Goal: Transaction & Acquisition: Book appointment/travel/reservation

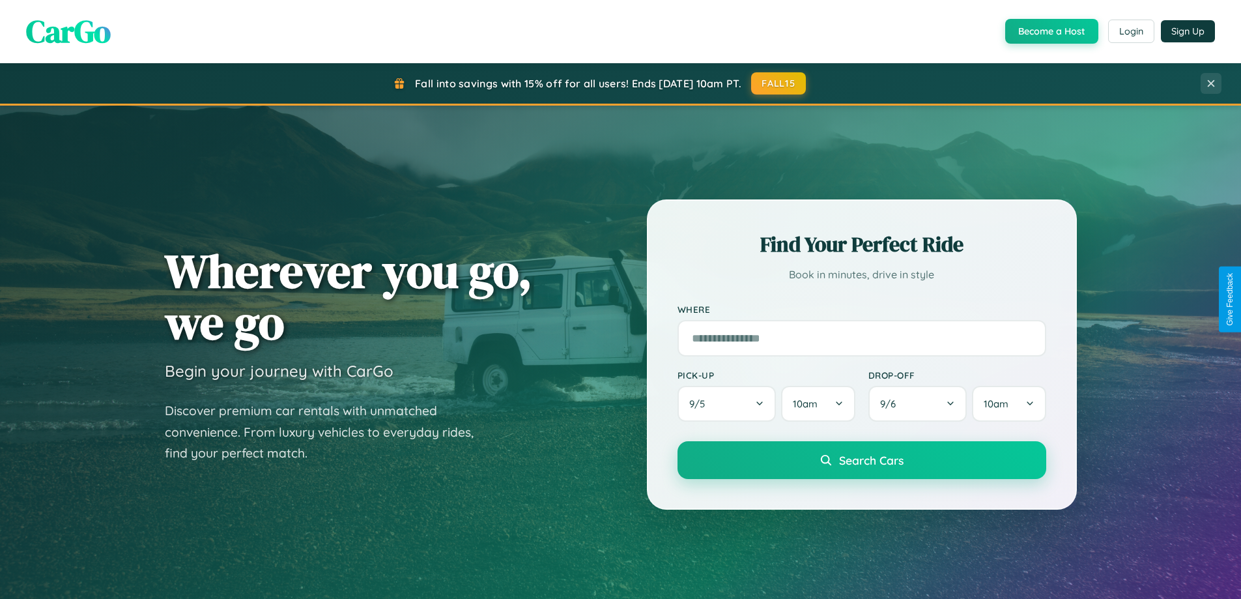
scroll to position [38, 0]
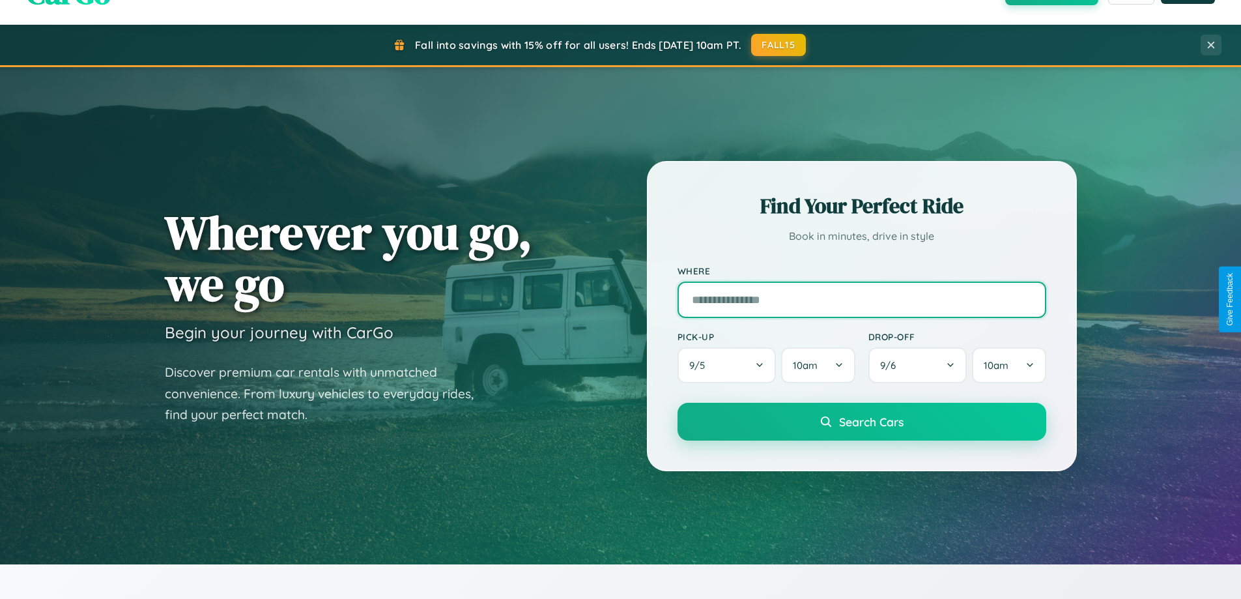
click at [861, 299] on input "text" at bounding box center [861, 299] width 369 height 36
type input "******"
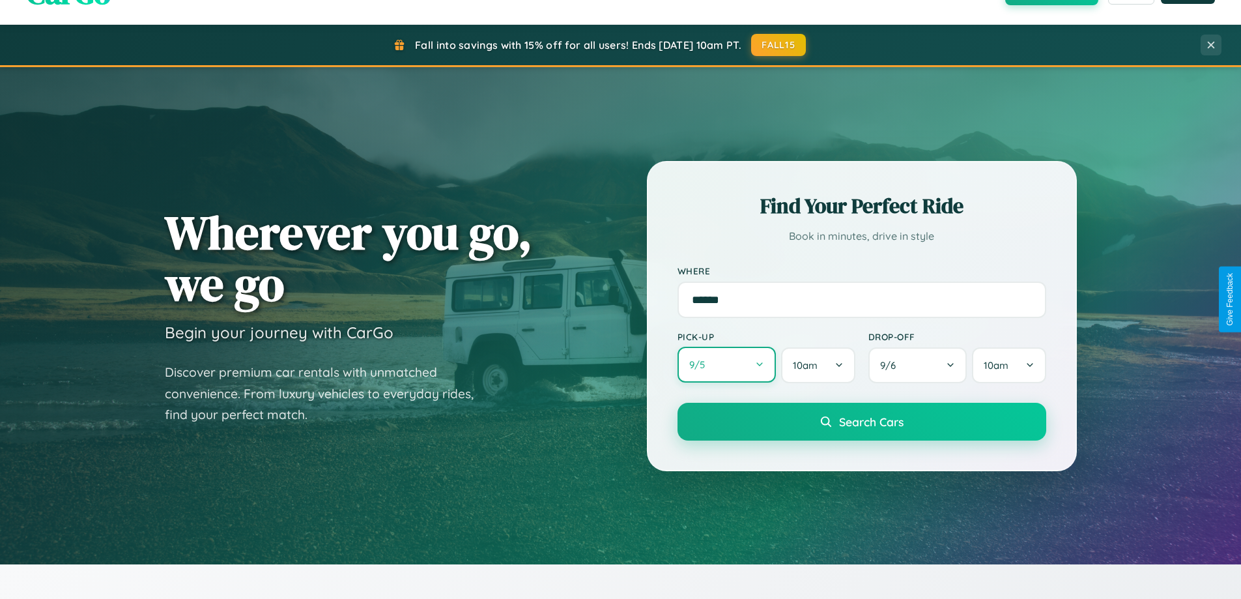
click at [726, 365] on button "9 / 5" at bounding box center [726, 365] width 99 height 36
select select "*"
select select "****"
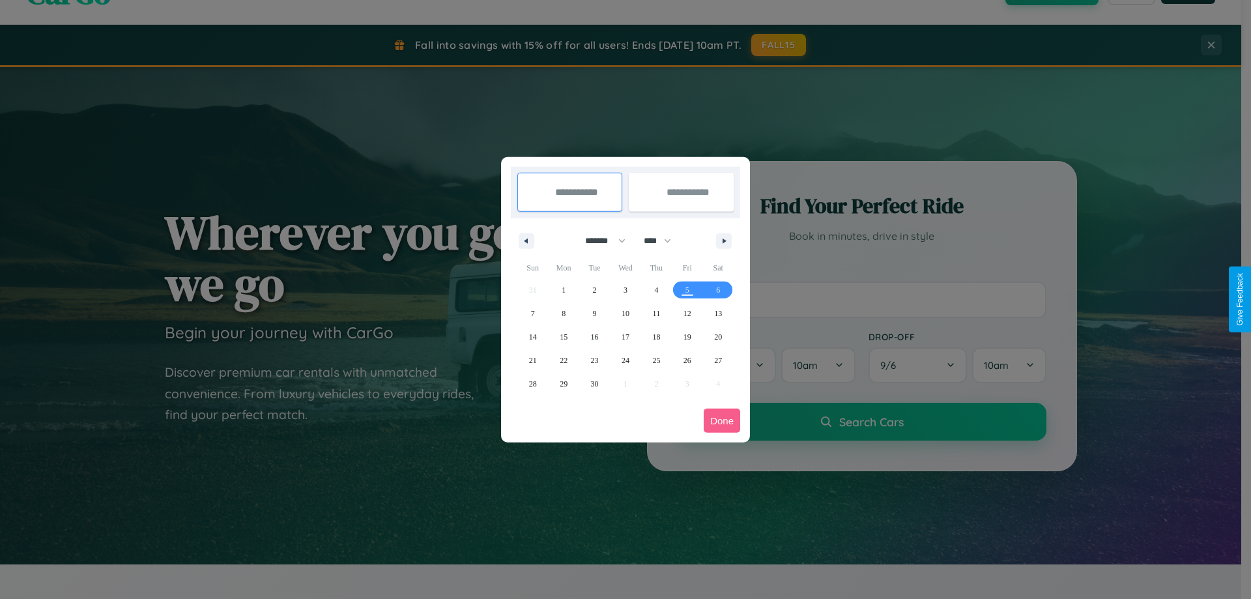
drag, startPoint x: 599, startPoint y: 240, endPoint x: 625, endPoint y: 261, distance: 33.4
click at [599, 240] on select "******* ******** ***** ***** *** **** **** ****** ********* ******* ******** **…" at bounding box center [602, 240] width 55 height 21
select select "*"
drag, startPoint x: 663, startPoint y: 240, endPoint x: 625, endPoint y: 261, distance: 43.1
click at [663, 240] on select "**** **** **** **** **** **** **** **** **** **** **** **** **** **** **** ****…" at bounding box center [656, 240] width 39 height 21
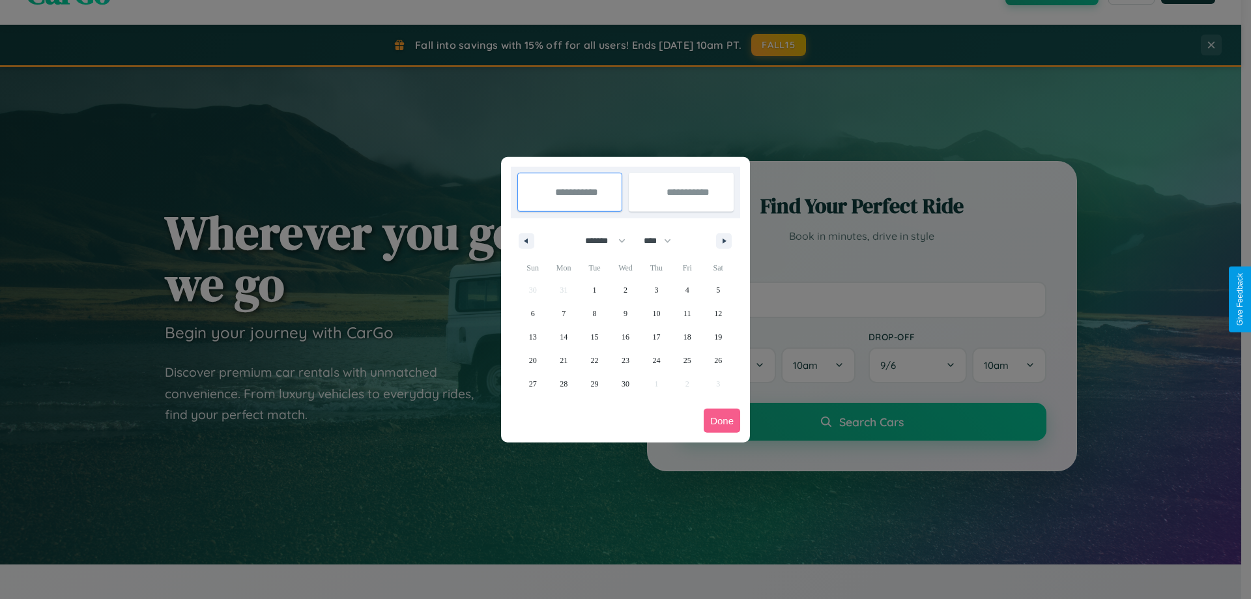
select select "****"
click at [532, 383] on span "26" at bounding box center [533, 383] width 8 height 23
type input "**********"
click at [563, 383] on span "27" at bounding box center [564, 383] width 8 height 23
type input "**********"
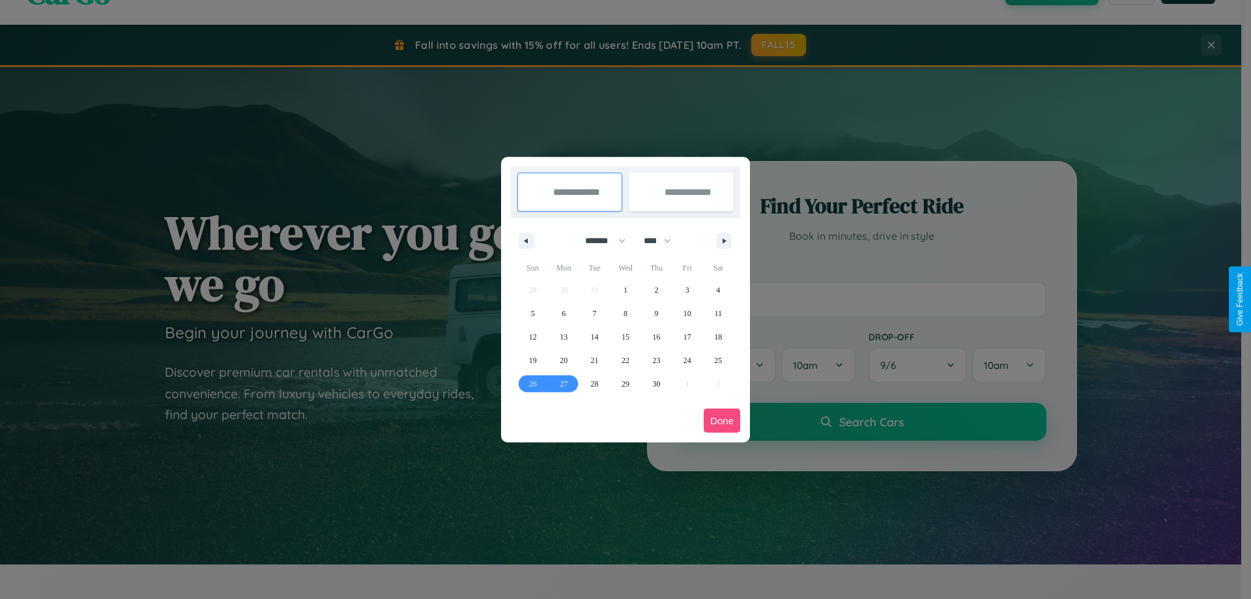
click at [722, 420] on button "Done" at bounding box center [722, 420] width 36 height 24
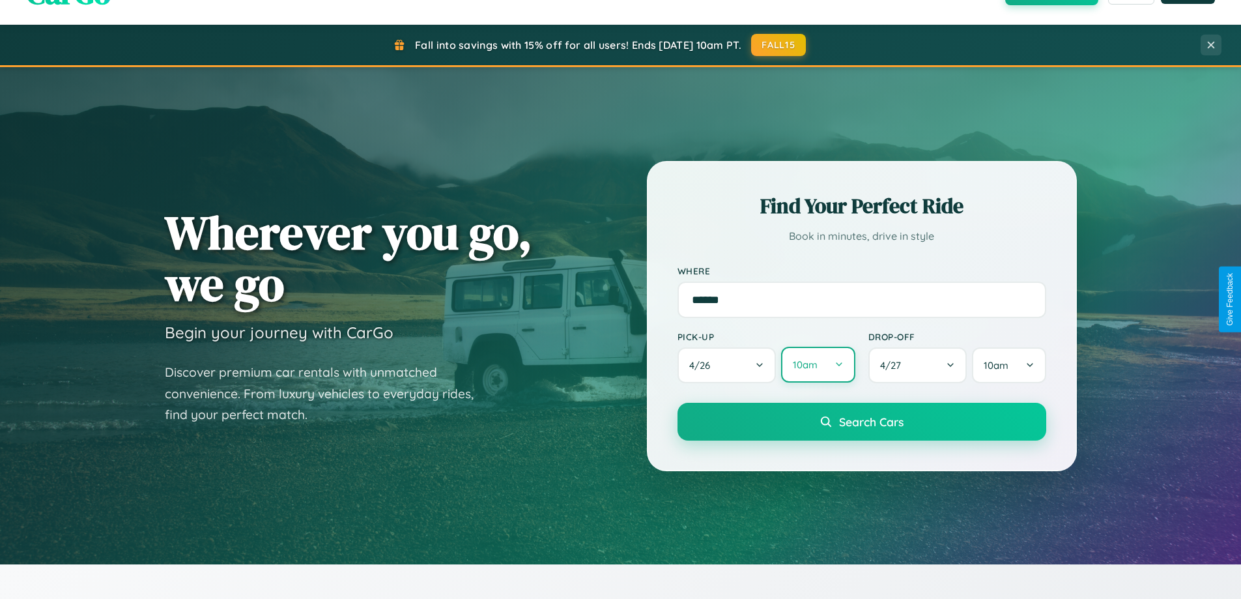
click at [817, 365] on button "10am" at bounding box center [818, 365] width 74 height 36
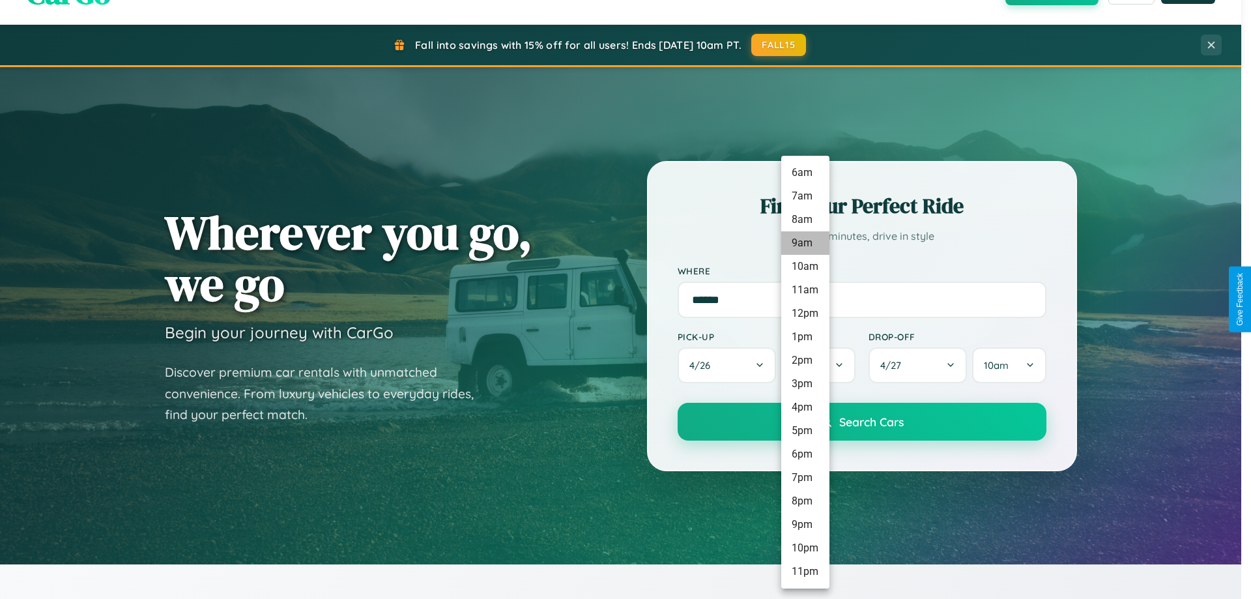
click at [804, 243] on li "9am" at bounding box center [805, 242] width 48 height 23
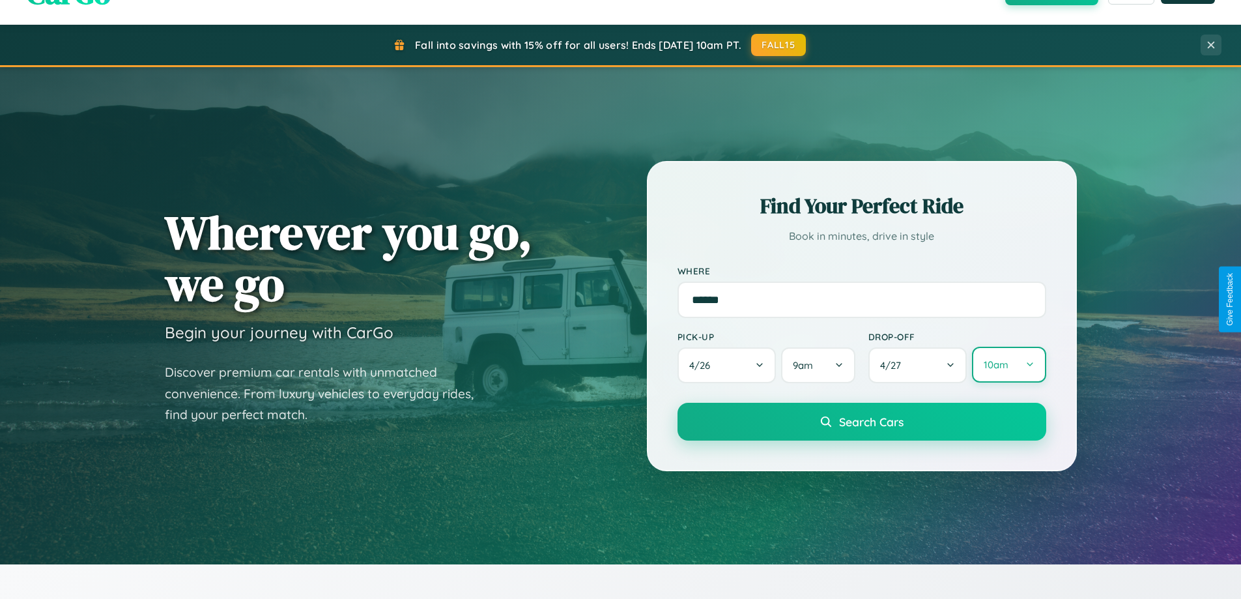
click at [1008, 365] on button "10am" at bounding box center [1009, 365] width 74 height 36
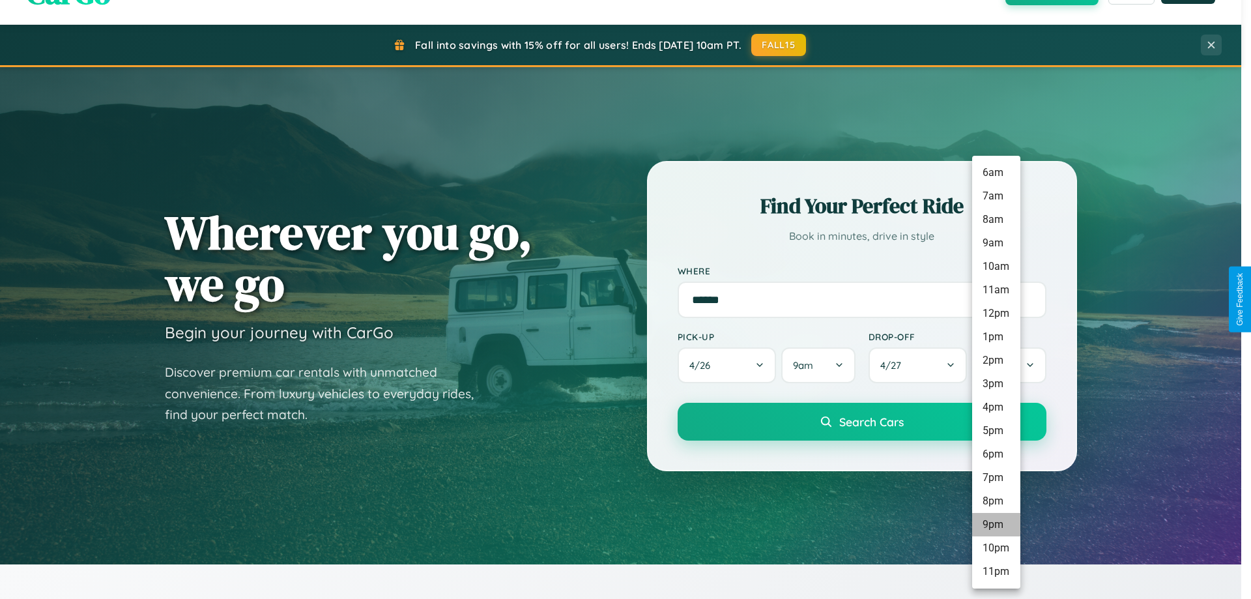
click at [995, 524] on li "9pm" at bounding box center [996, 524] width 48 height 23
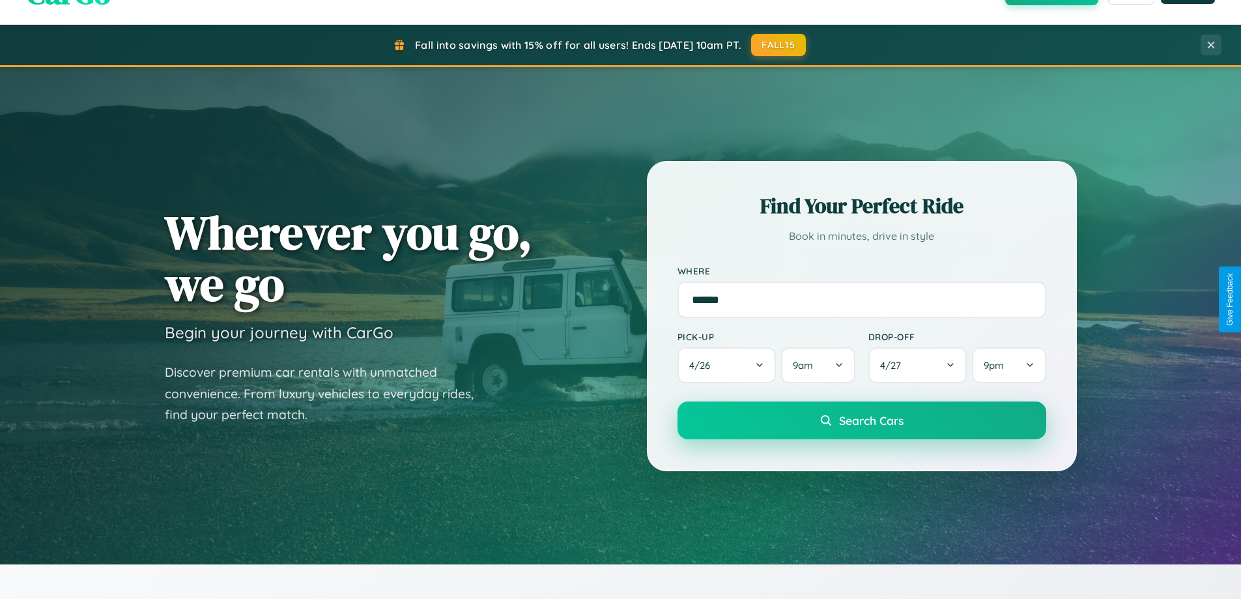
click at [861, 421] on span "Search Cars" at bounding box center [871, 420] width 64 height 14
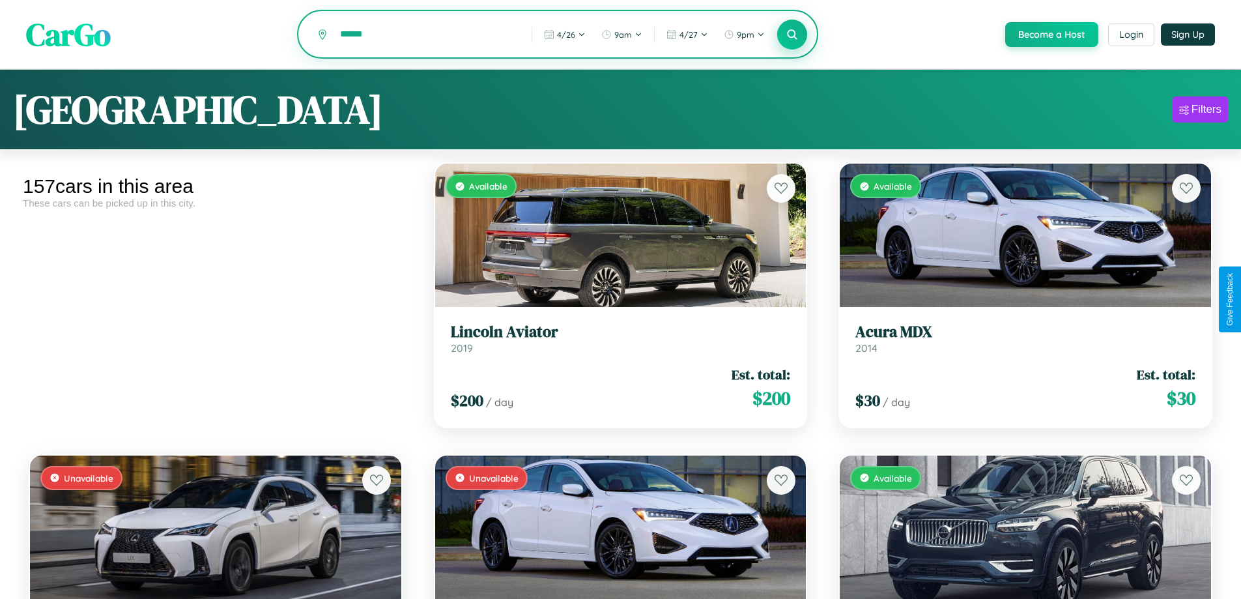
type input "******"
click at [791, 35] on icon at bounding box center [792, 34] width 12 height 12
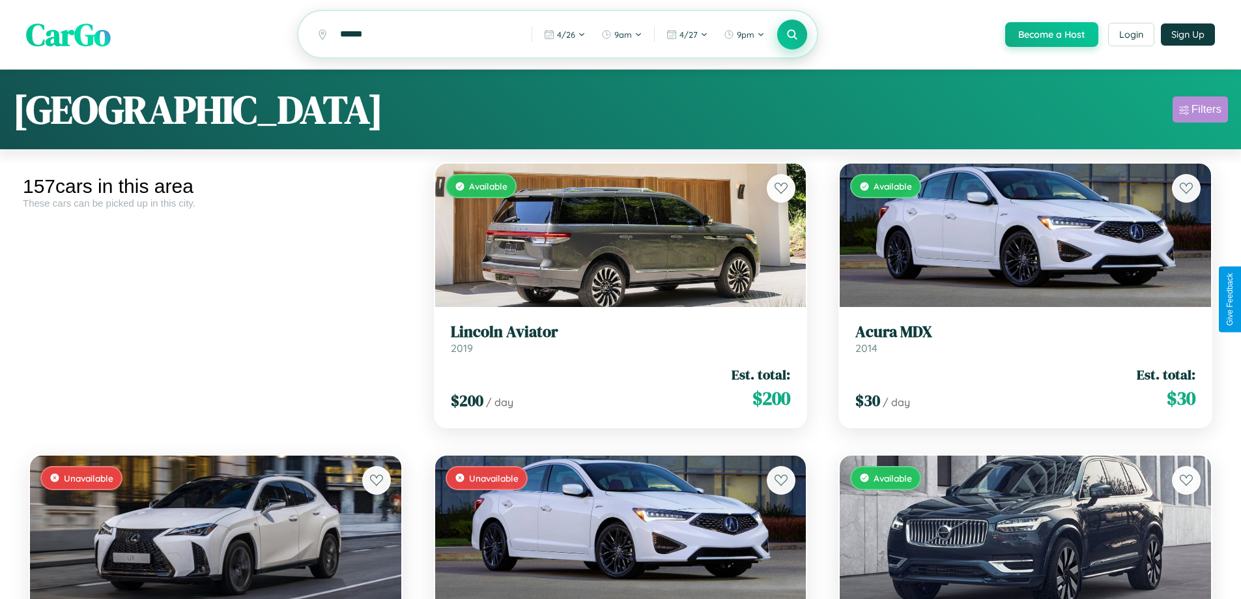
click at [1200, 111] on div "Filters" at bounding box center [1206, 109] width 30 height 13
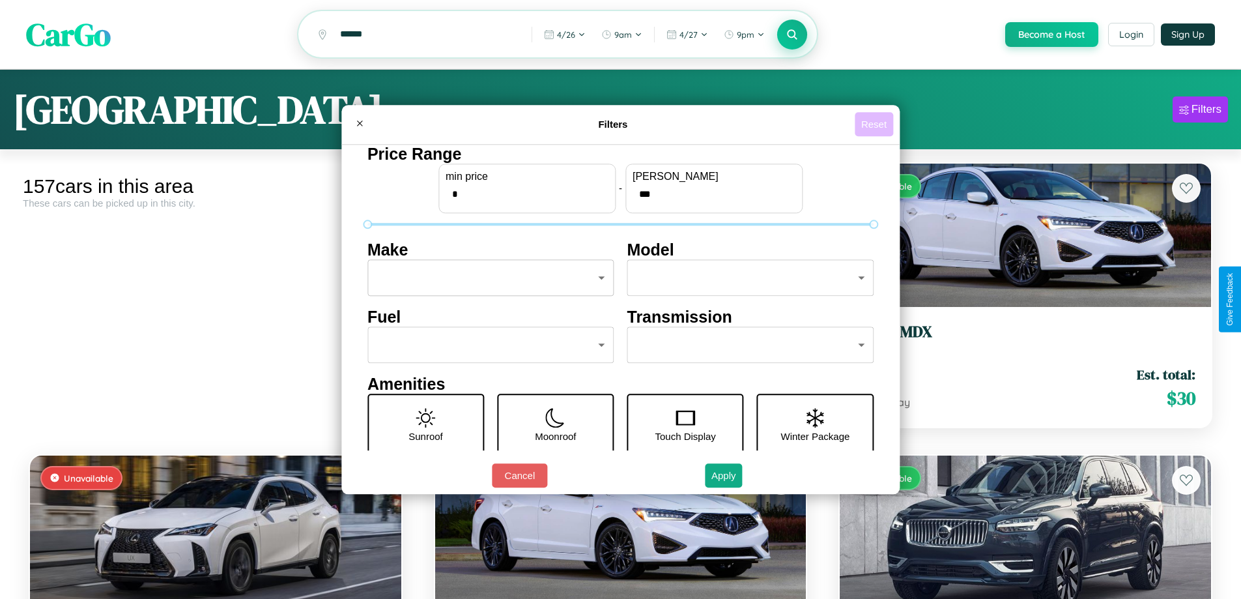
click at [875, 124] on button "Reset" at bounding box center [874, 124] width 38 height 24
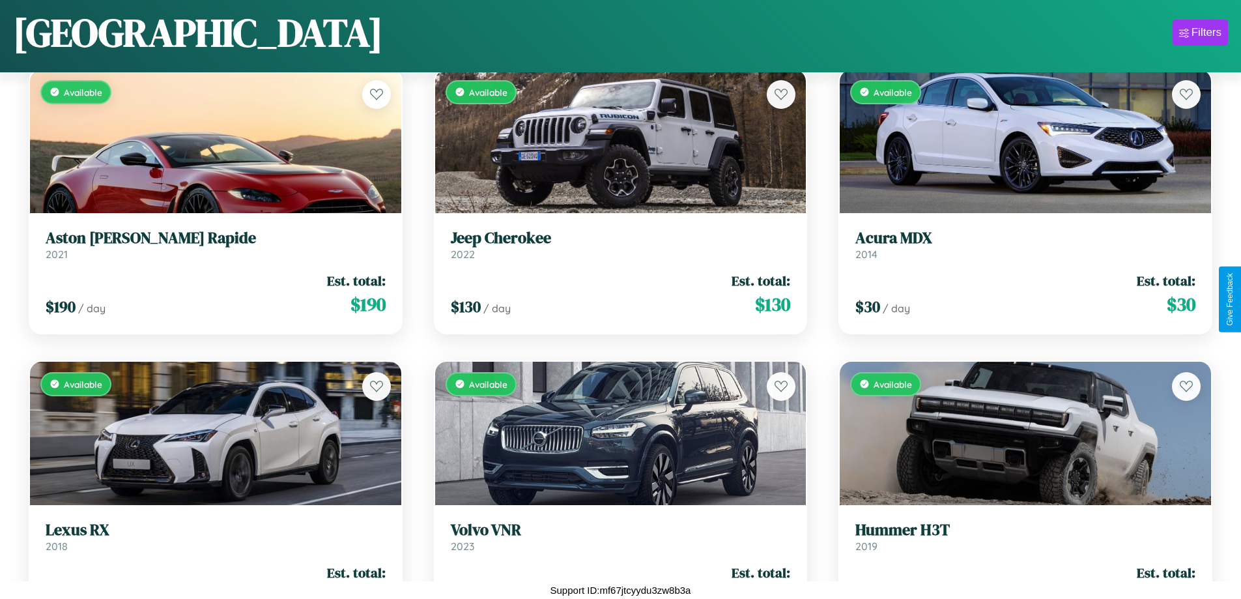
scroll to position [8642, 0]
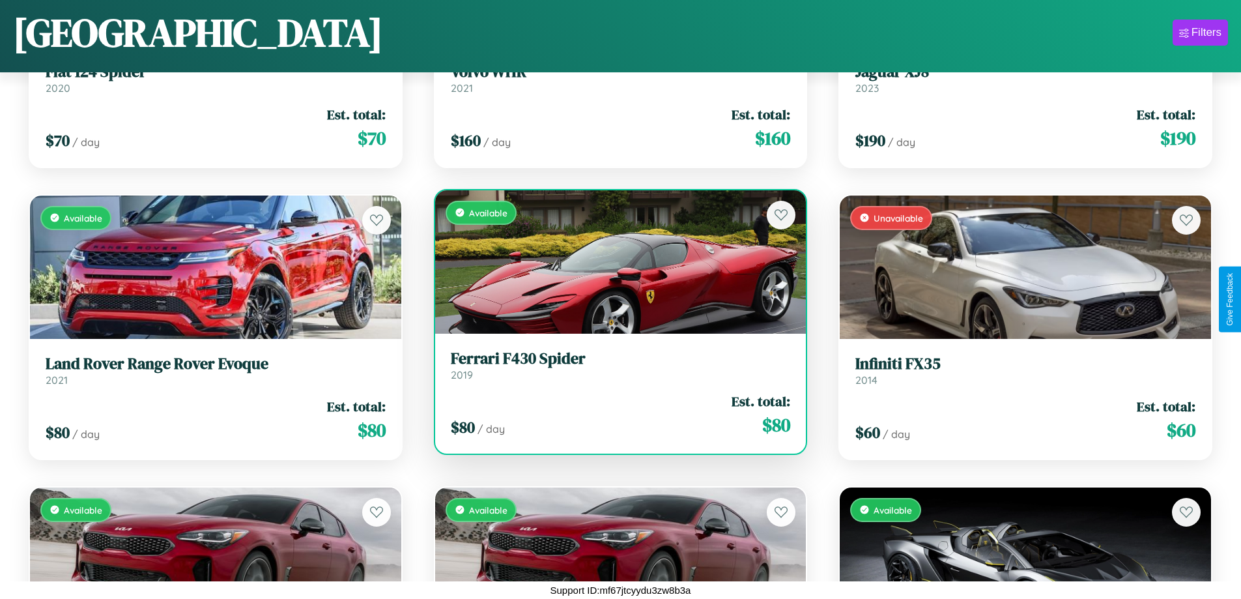
click at [615, 263] on div "Available" at bounding box center [620, 261] width 371 height 143
click at [615, 261] on div "Available" at bounding box center [620, 261] width 371 height 143
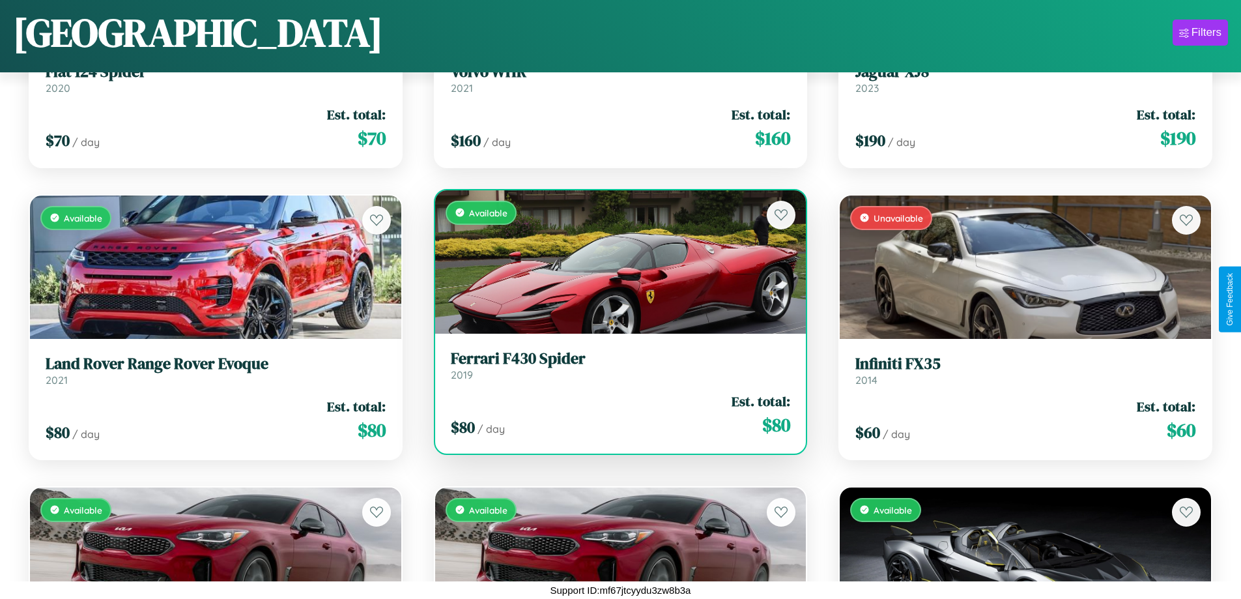
click at [615, 261] on div "Available" at bounding box center [620, 261] width 371 height 143
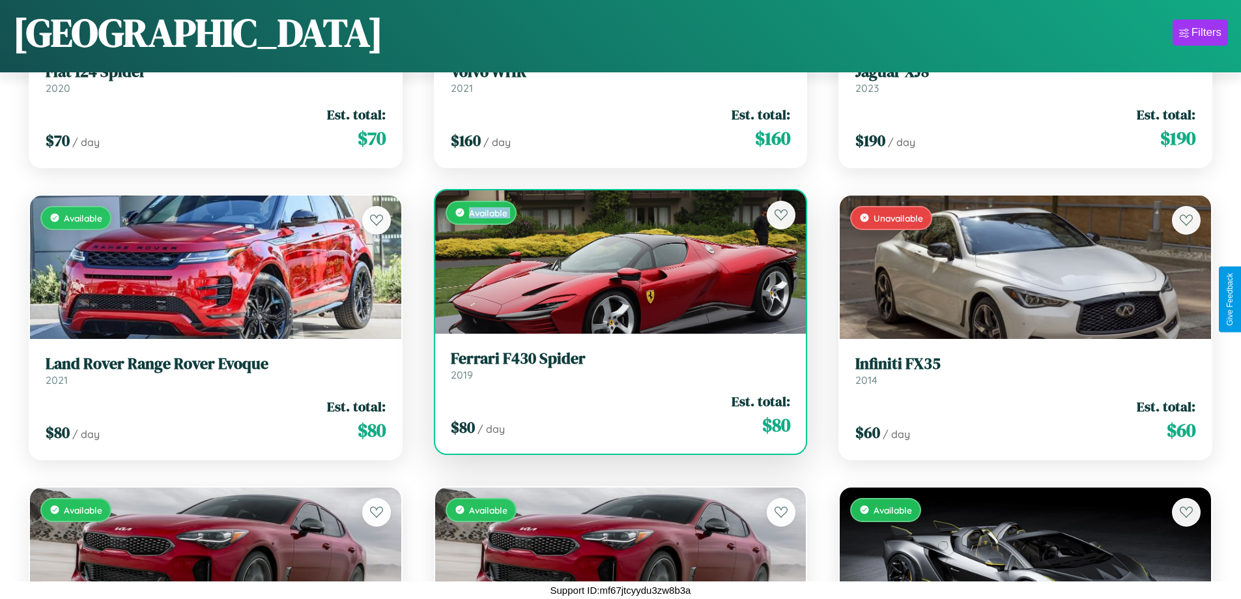
click at [615, 261] on div "Available" at bounding box center [620, 261] width 371 height 143
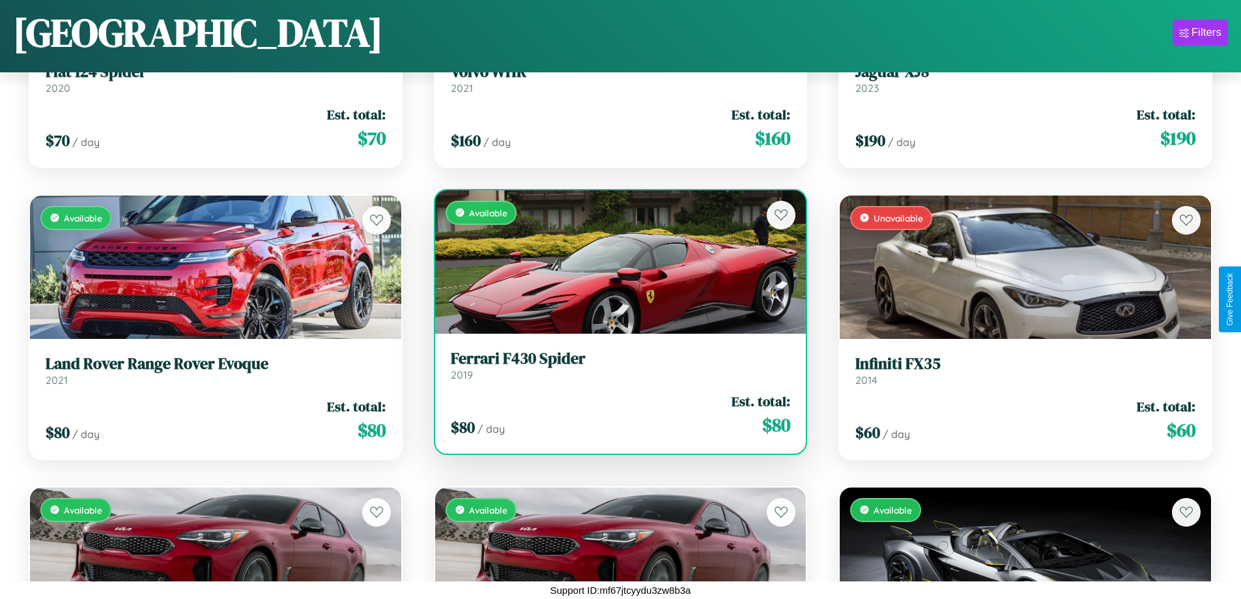
click at [615, 261] on div "Available" at bounding box center [620, 261] width 371 height 143
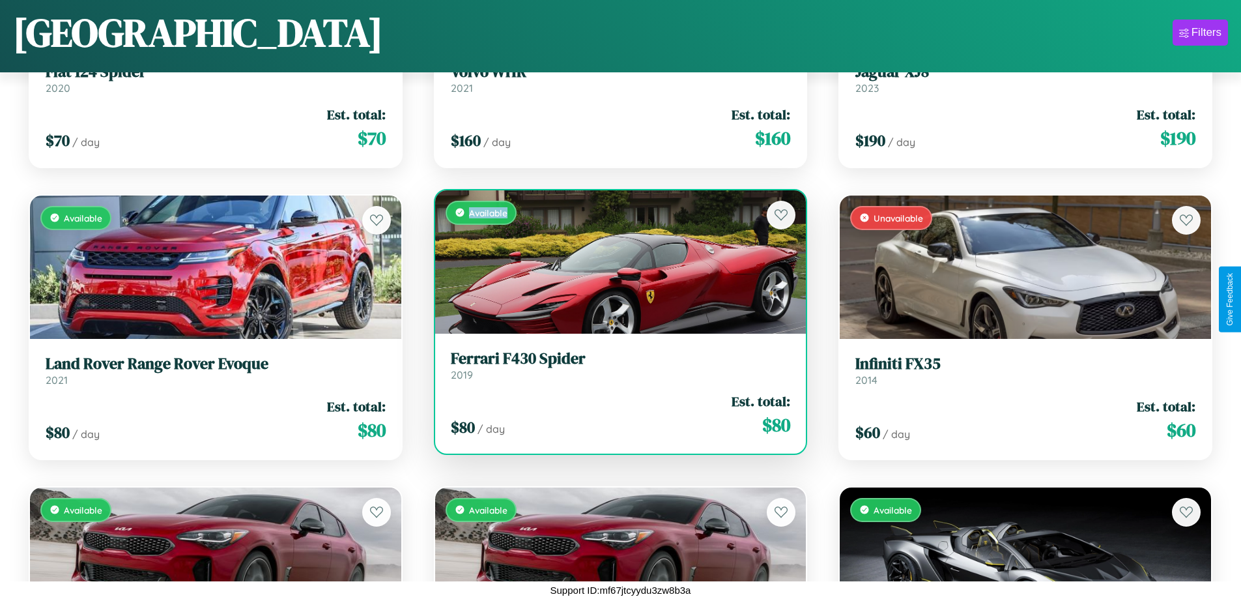
click at [615, 261] on div "Available" at bounding box center [620, 261] width 371 height 143
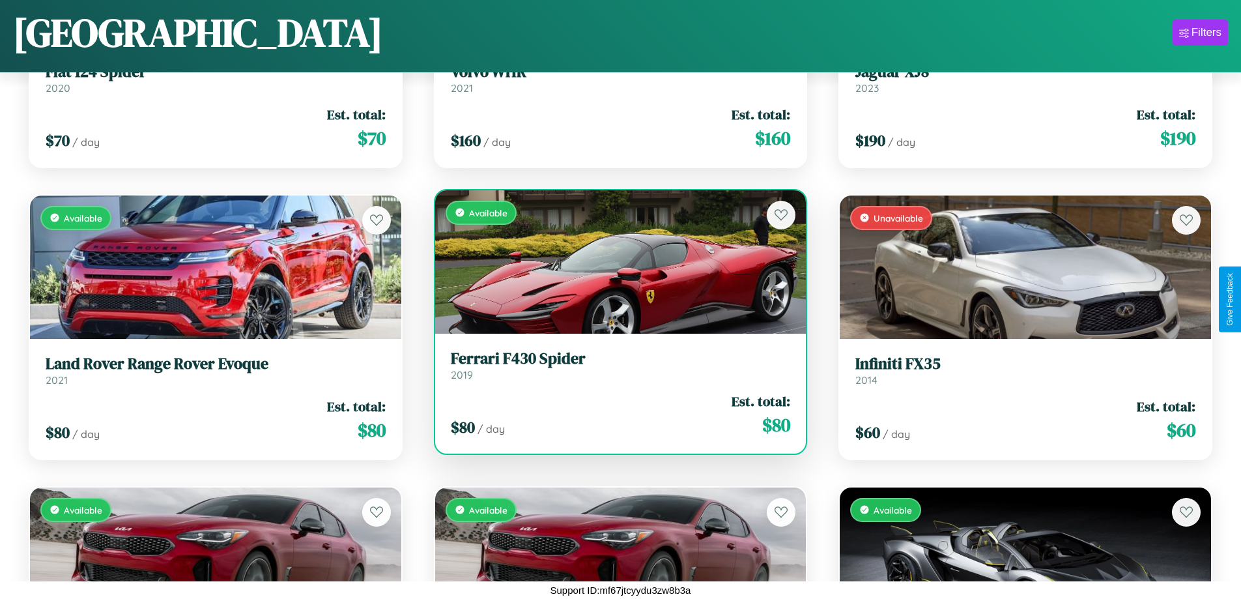
click at [615, 365] on h3 "Ferrari F430 Spider" at bounding box center [621, 358] width 340 height 19
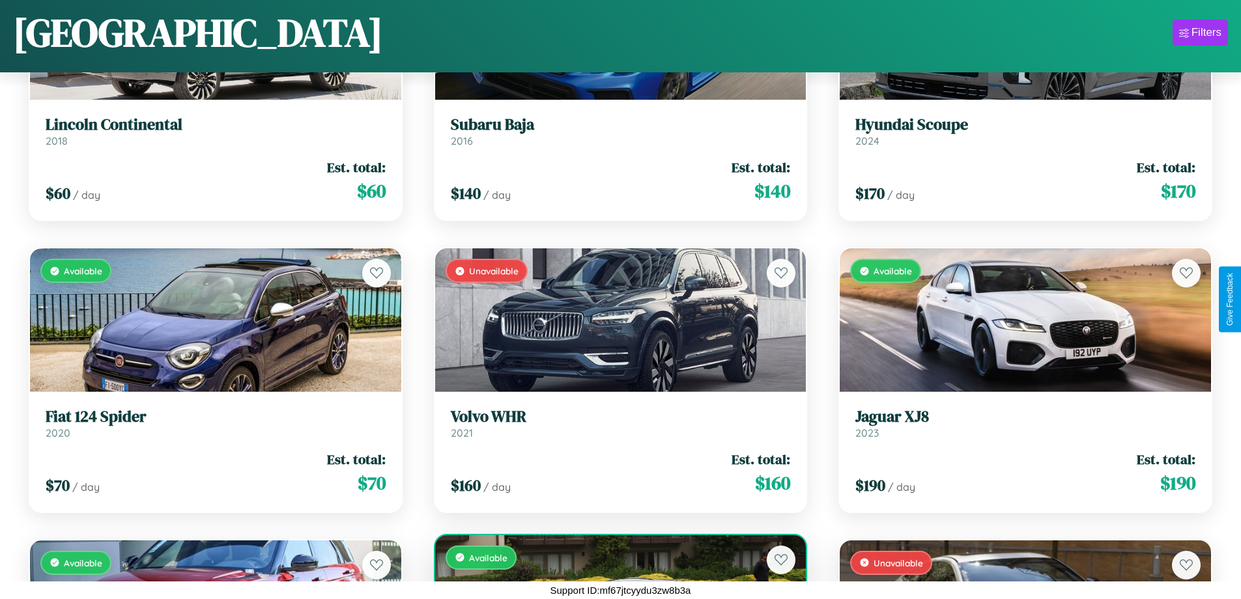
scroll to position [3975, 0]
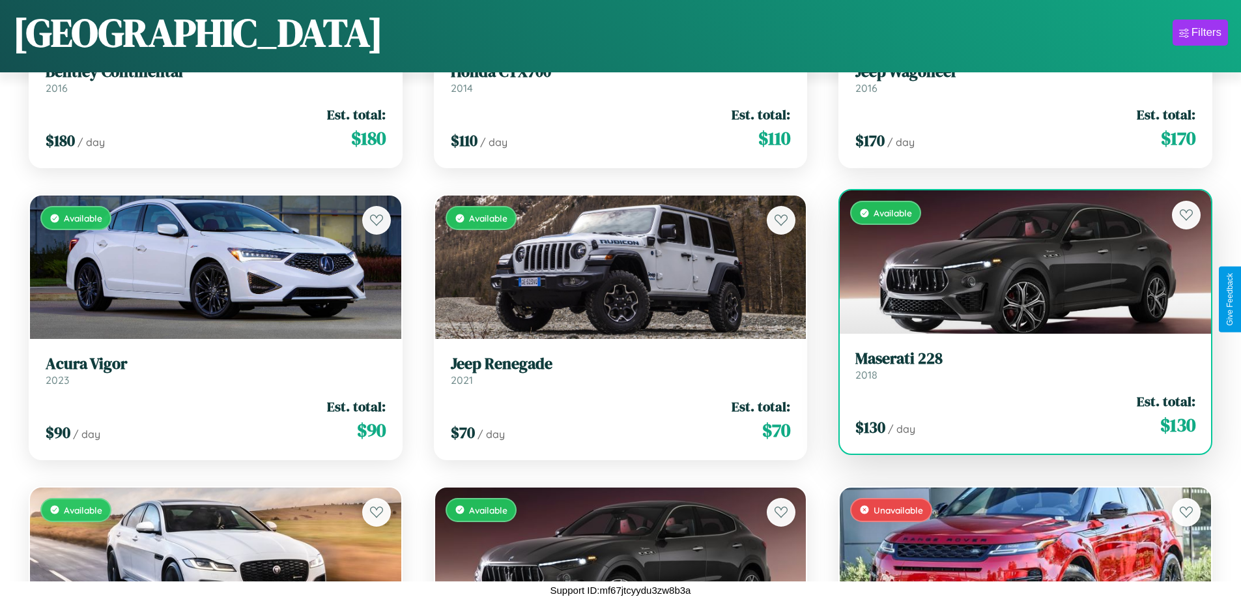
click at [1017, 365] on h3 "Maserati 228" at bounding box center [1025, 358] width 340 height 19
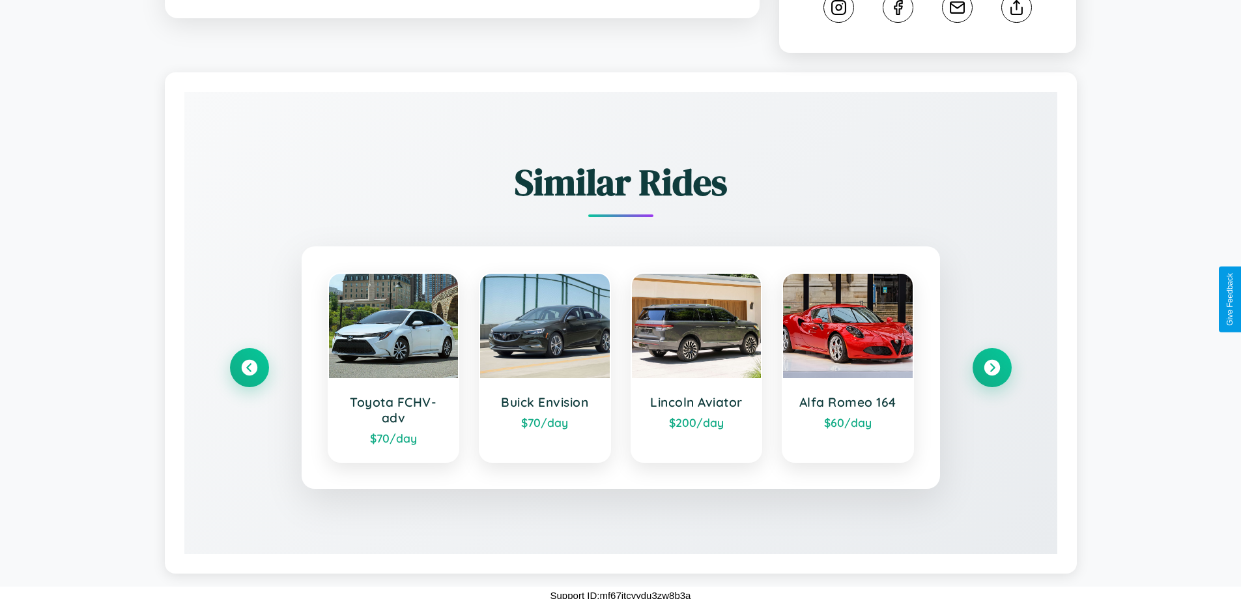
scroll to position [725, 0]
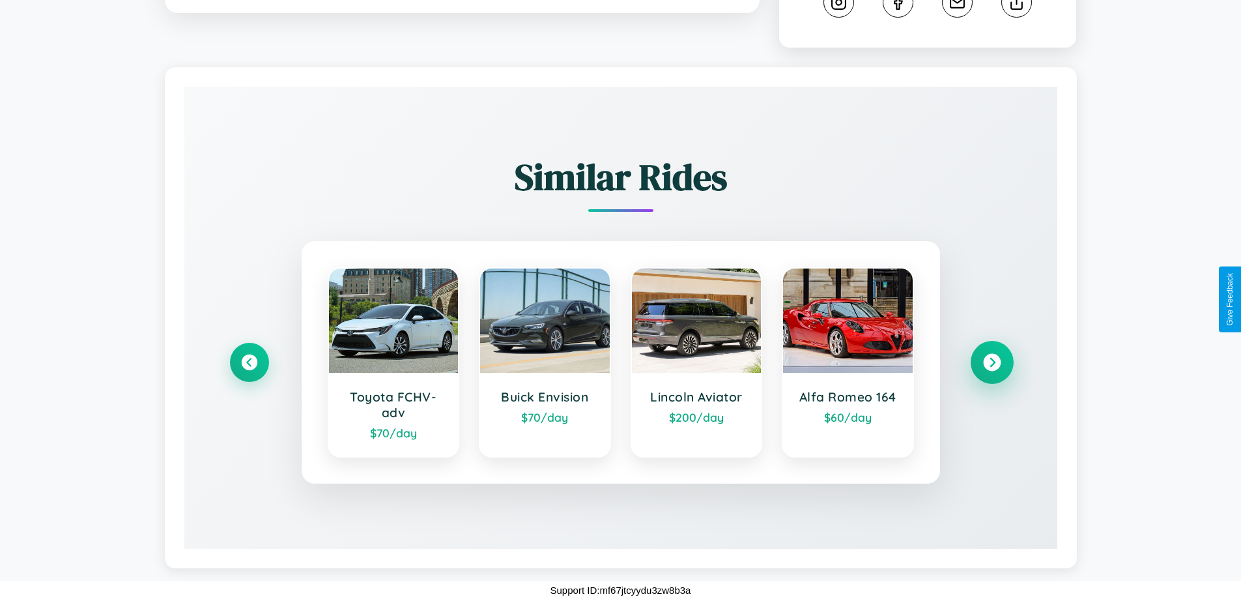
click at [991, 362] on icon at bounding box center [992, 363] width 18 height 18
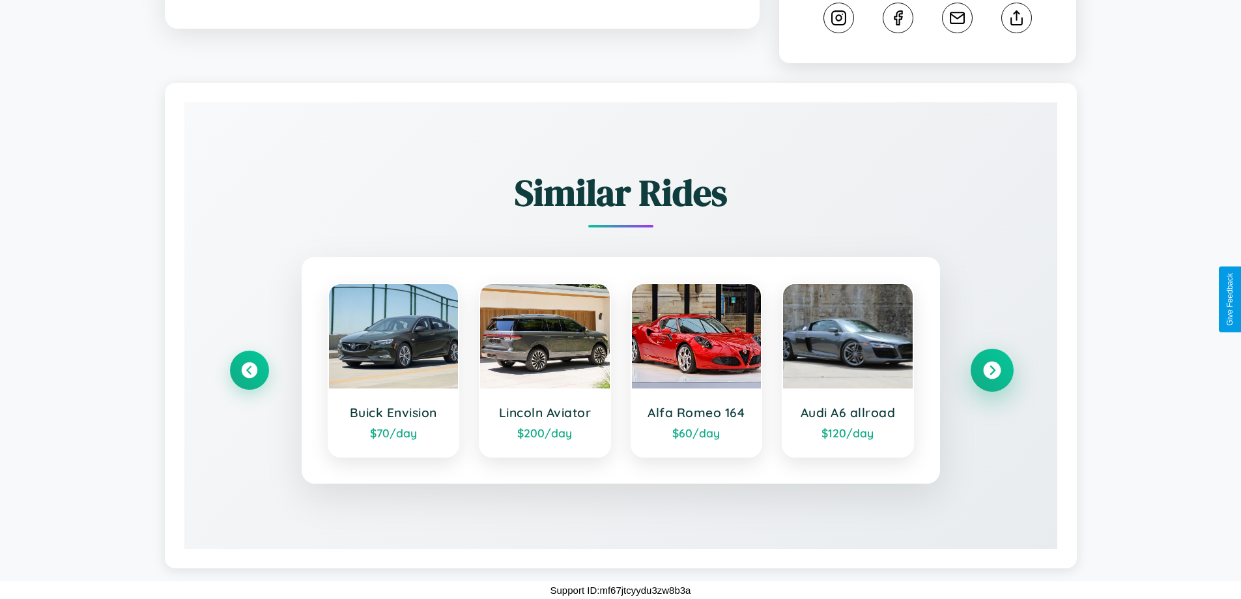
click at [991, 370] on icon at bounding box center [992, 371] width 18 height 18
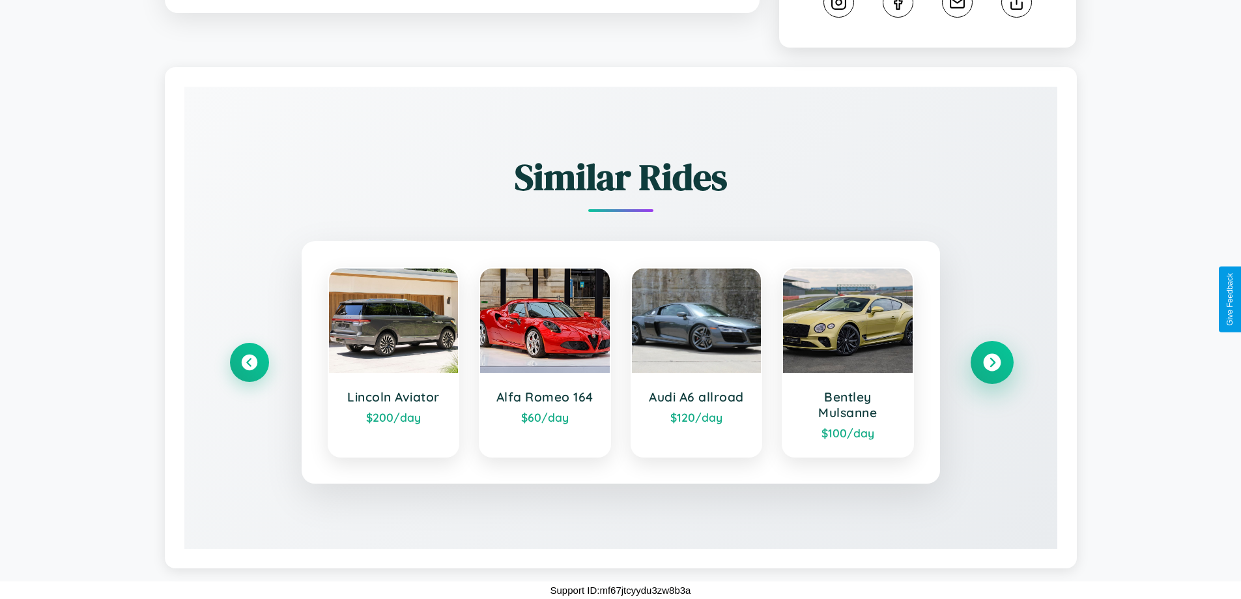
click at [991, 362] on icon at bounding box center [992, 363] width 18 height 18
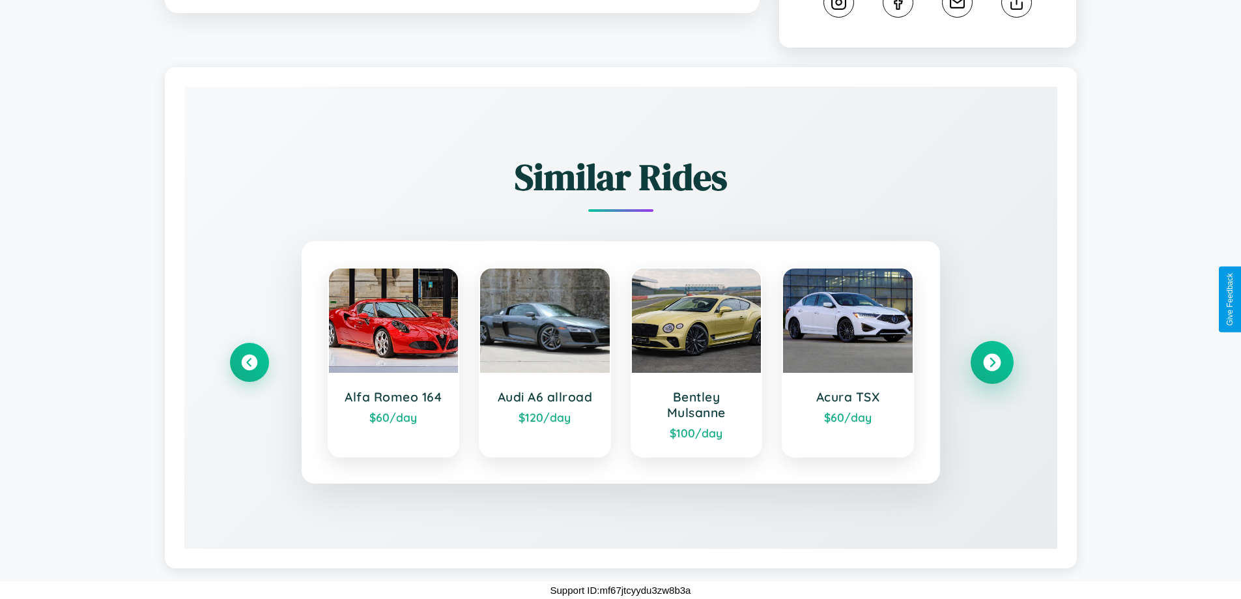
click at [991, 362] on icon at bounding box center [992, 363] width 18 height 18
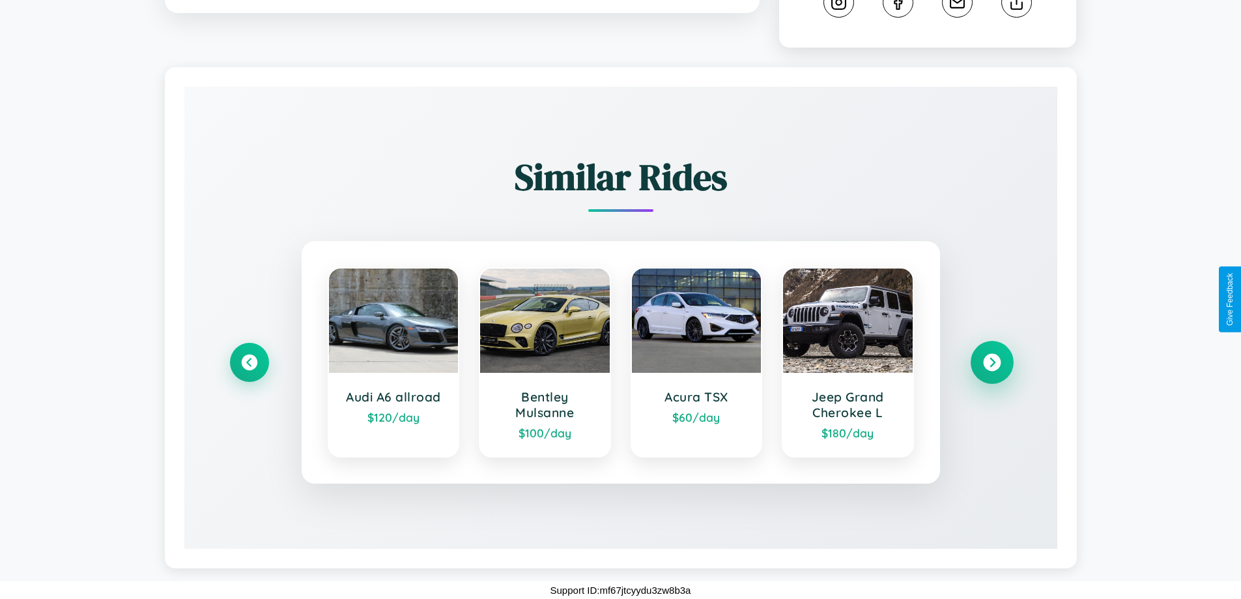
click at [991, 362] on icon at bounding box center [992, 363] width 18 height 18
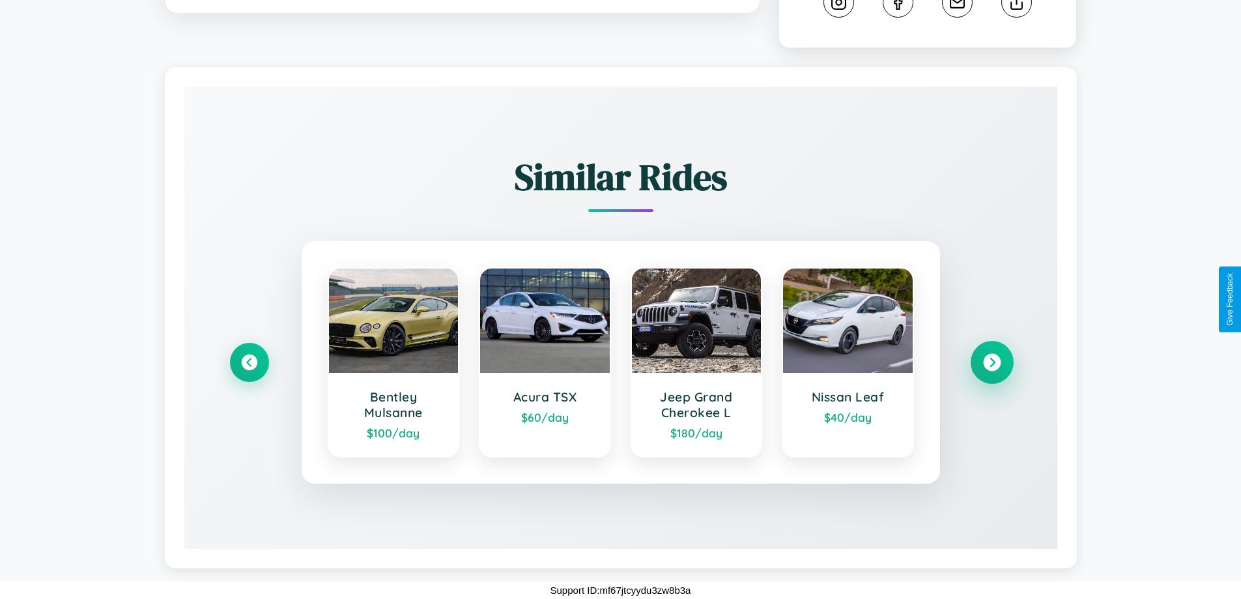
click at [991, 362] on icon at bounding box center [992, 363] width 18 height 18
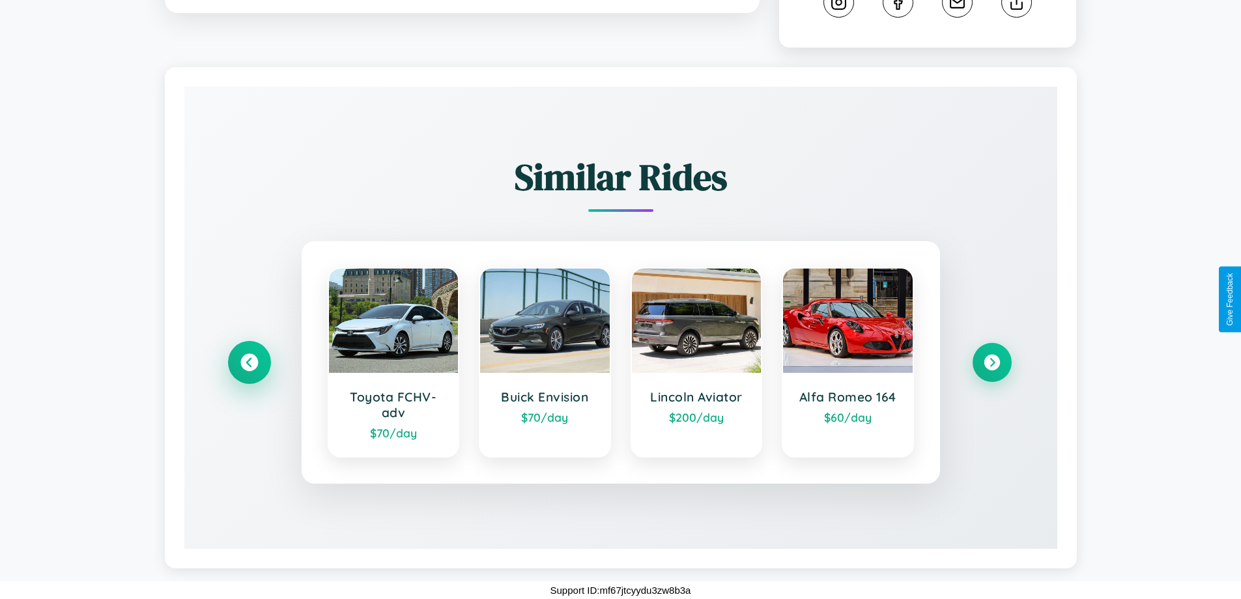
click at [249, 362] on icon at bounding box center [249, 363] width 18 height 18
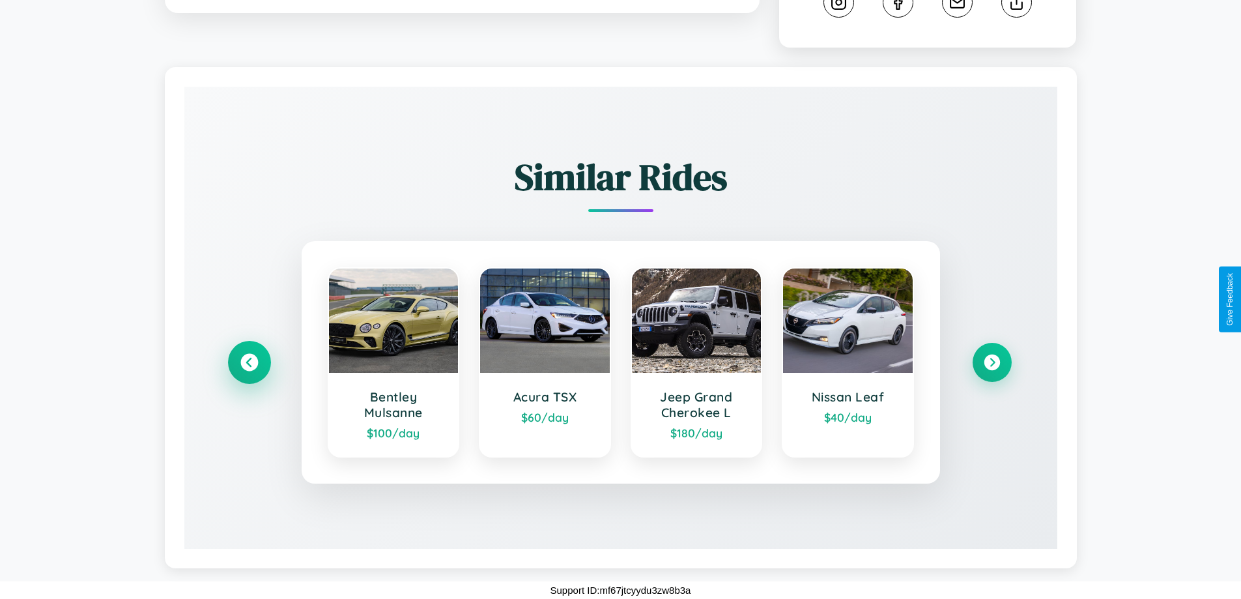
click at [249, 362] on icon at bounding box center [249, 363] width 18 height 18
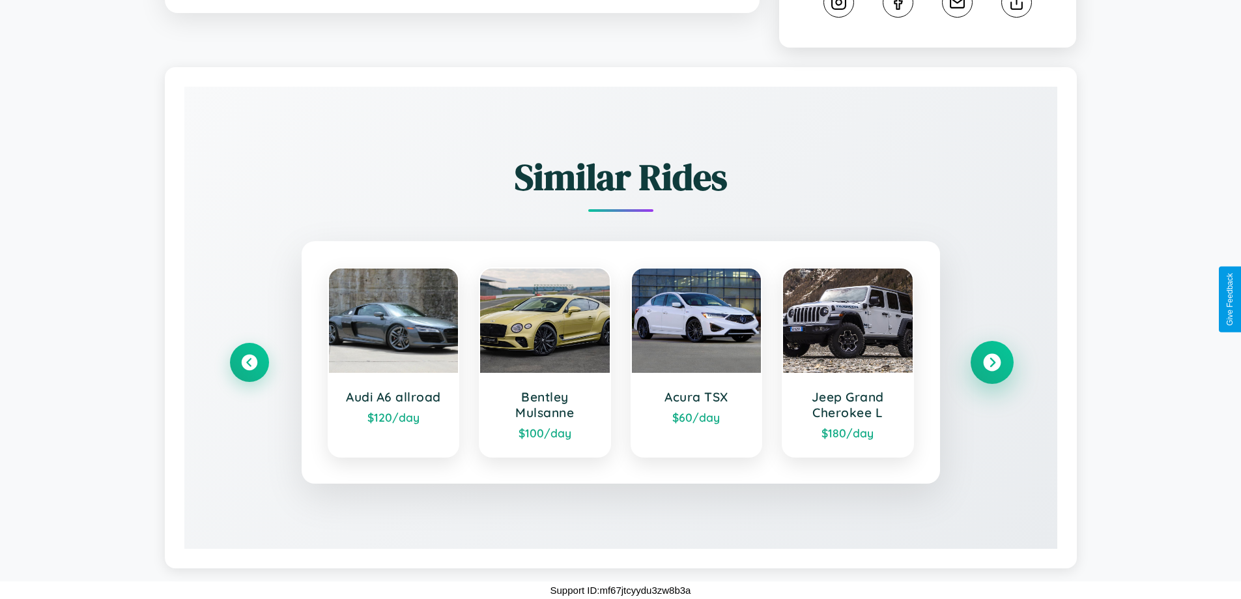
click at [991, 362] on icon at bounding box center [992, 363] width 18 height 18
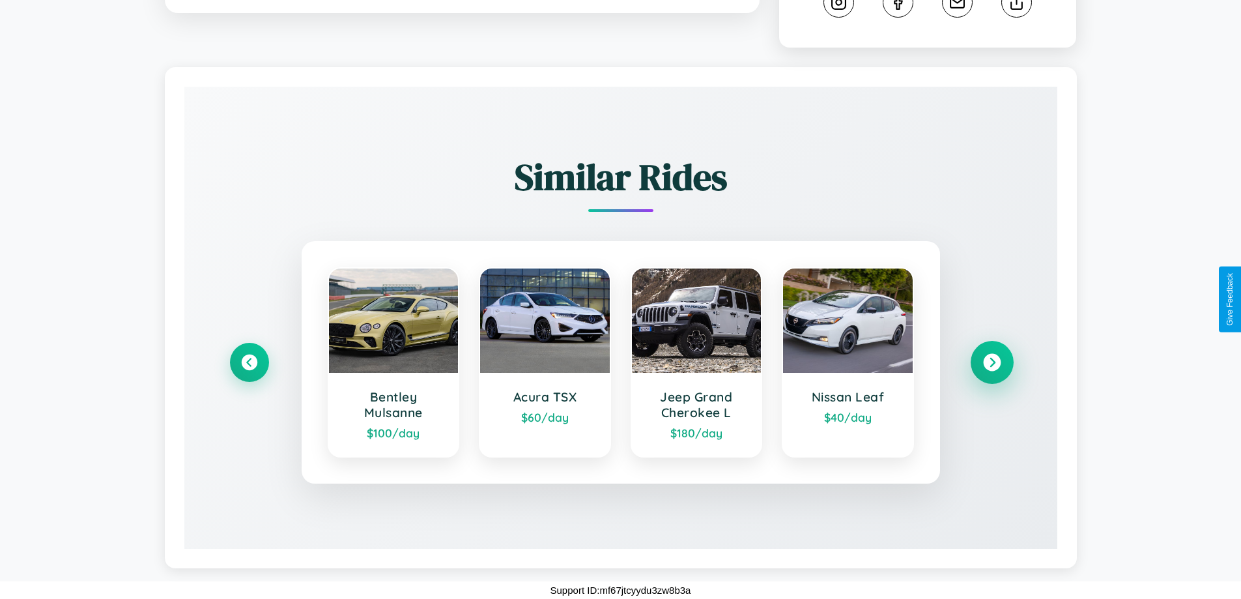
click at [991, 362] on icon at bounding box center [992, 363] width 18 height 18
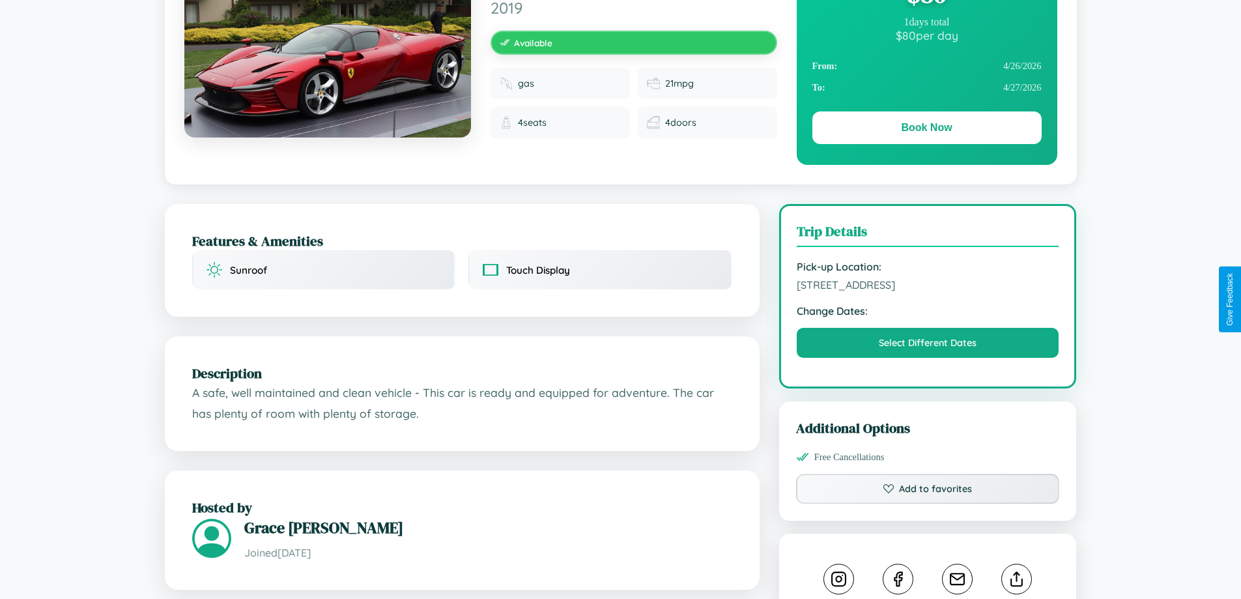
scroll to position [134, 0]
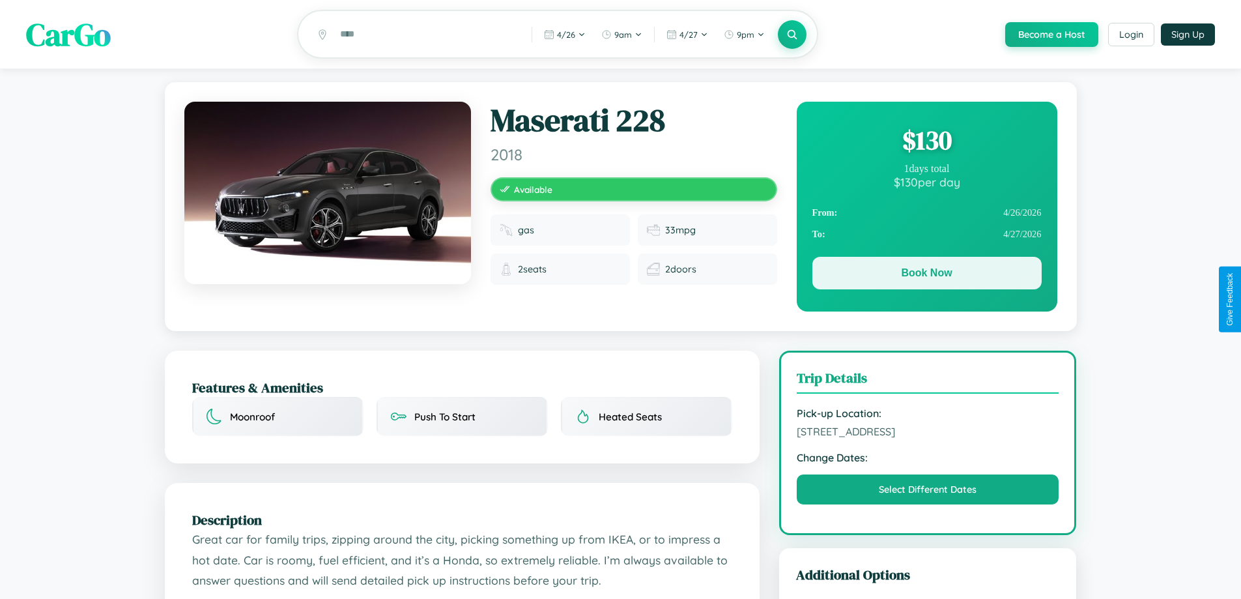
click at [926, 275] on button "Book Now" at bounding box center [926, 273] width 229 height 33
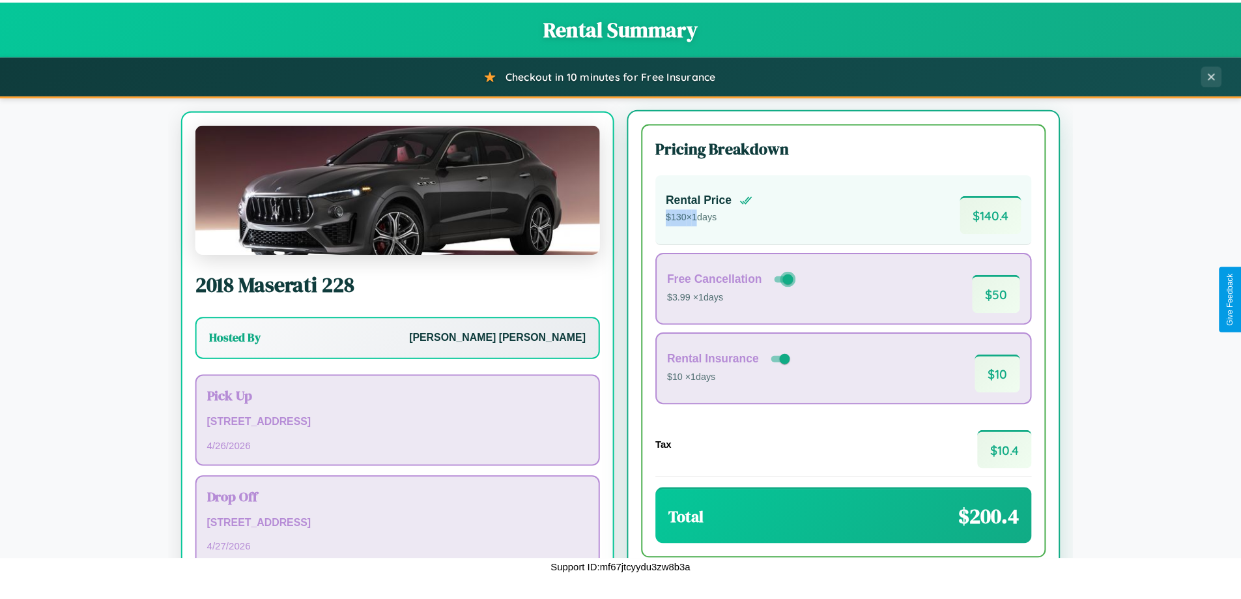
scroll to position [61, 0]
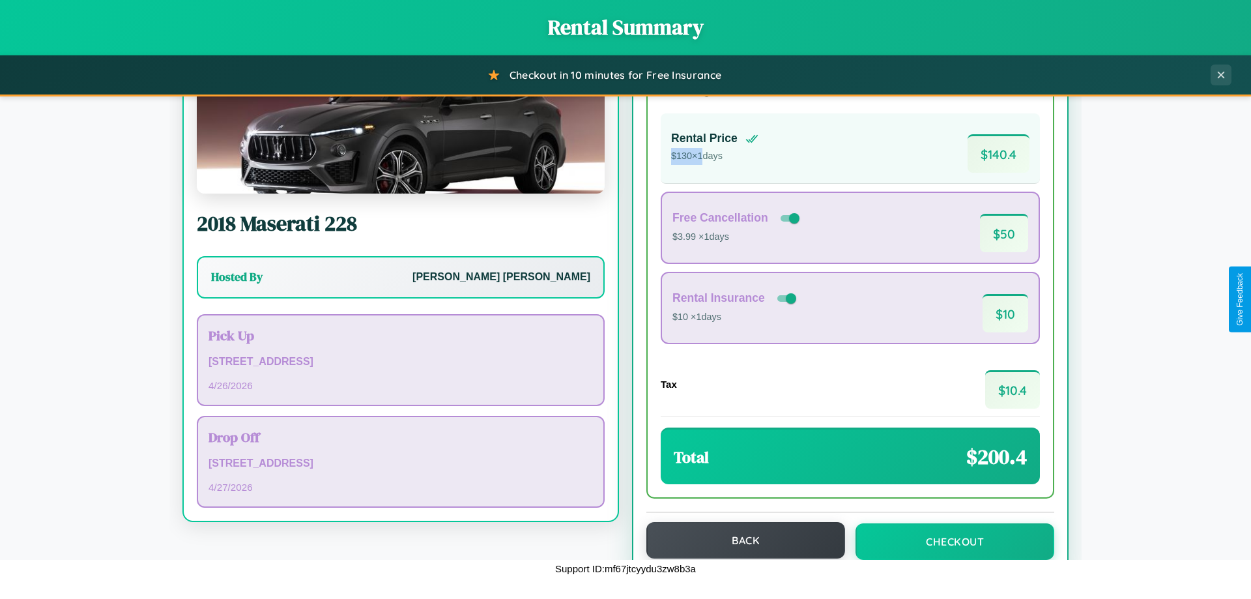
click at [739, 540] on button "Back" at bounding box center [745, 540] width 199 height 36
